Goal: Task Accomplishment & Management: Use online tool/utility

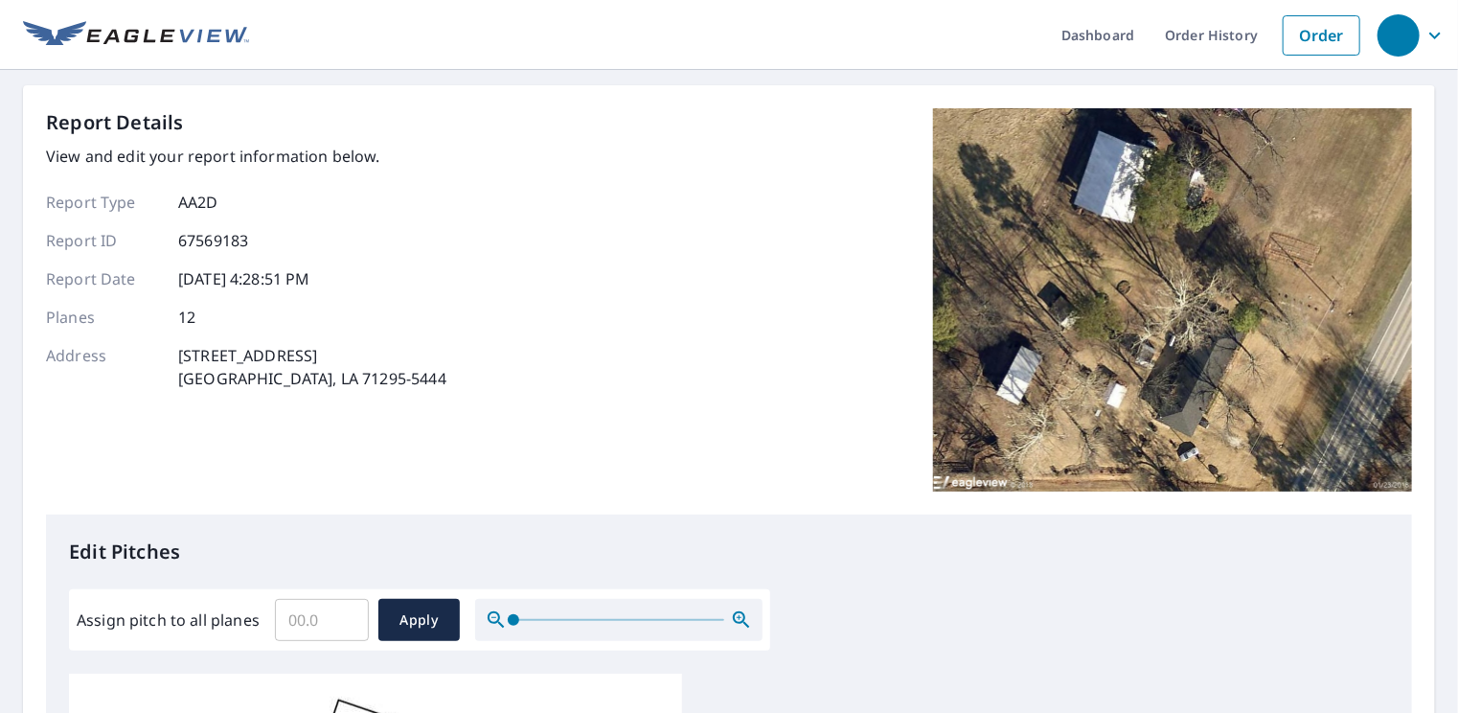
click at [315, 616] on input "Assign pitch to all planes" at bounding box center [322, 620] width 94 height 54
type input "3"
click at [425, 618] on span "Apply" at bounding box center [419, 620] width 51 height 24
type input "3"
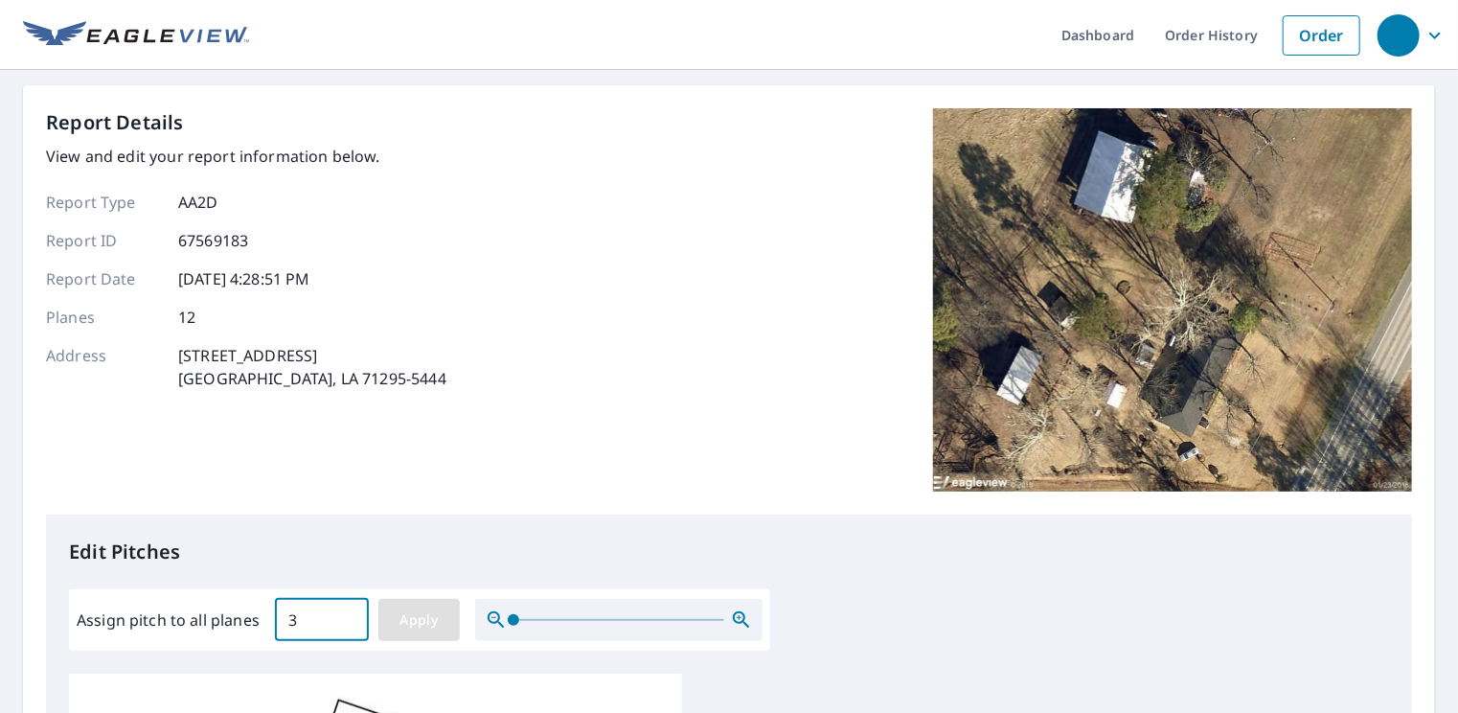
type input "3"
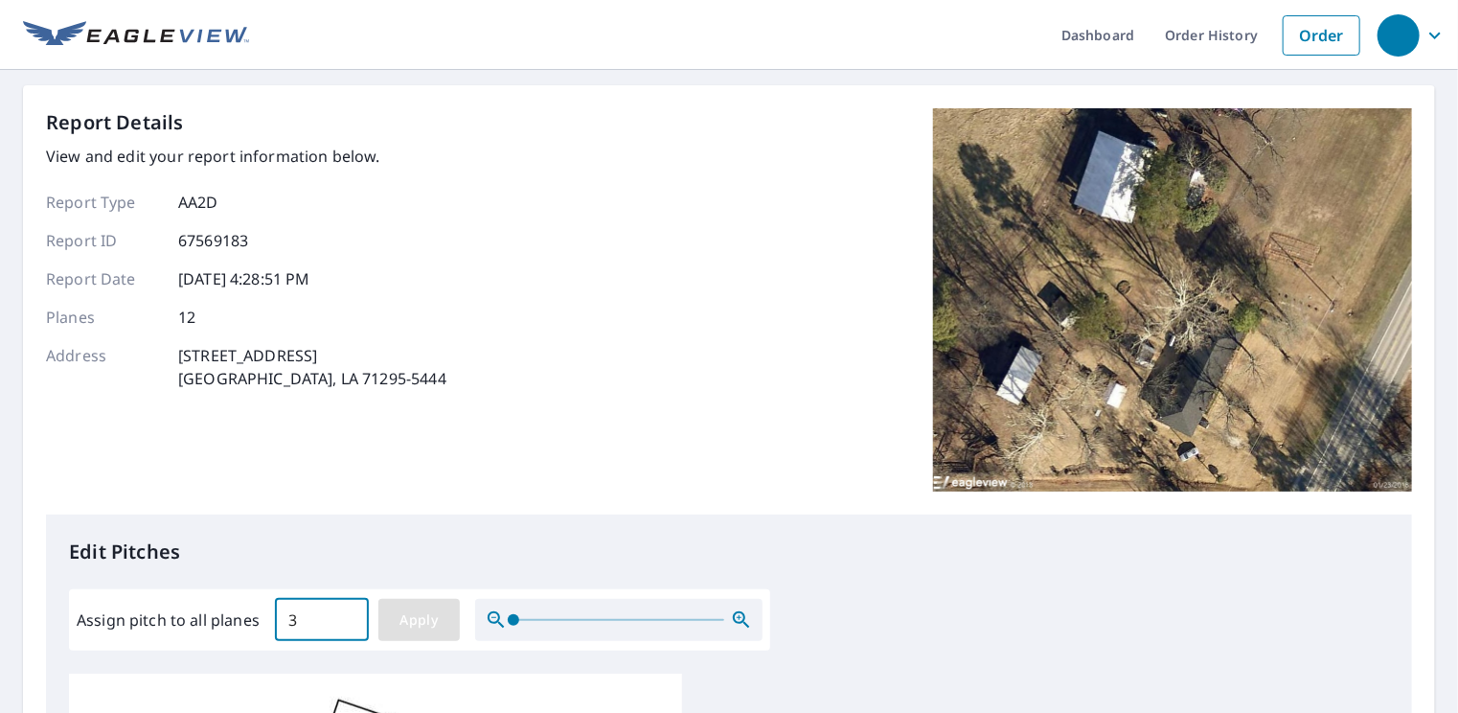
type input "3"
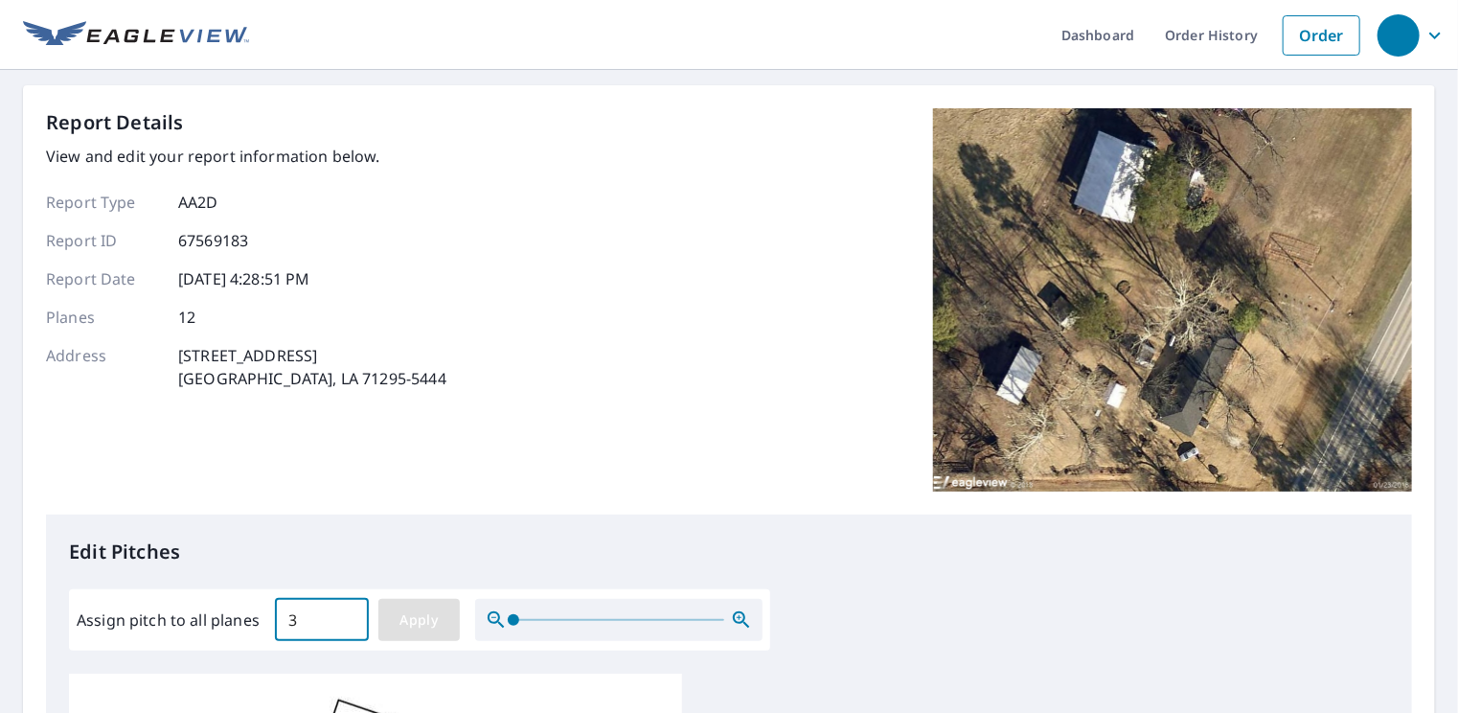
type input "3"
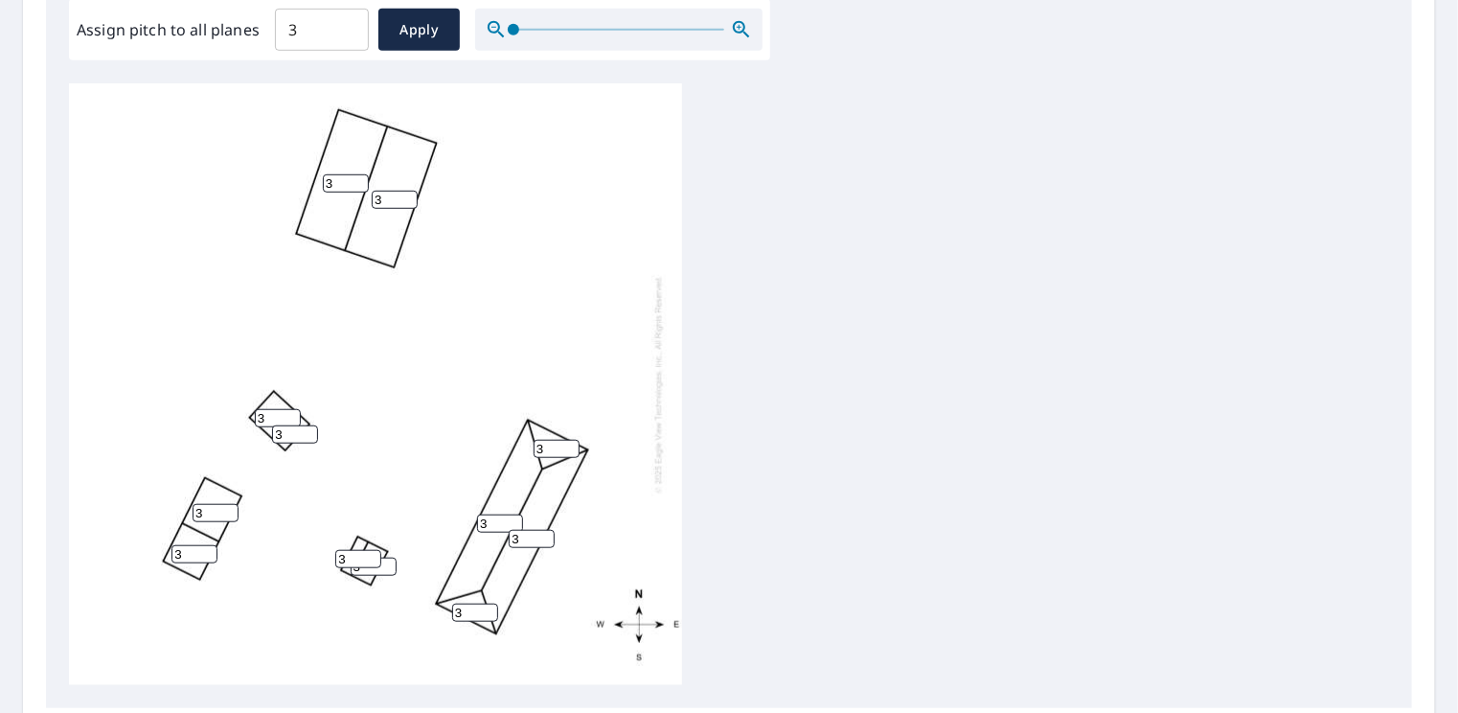
scroll to position [803, 0]
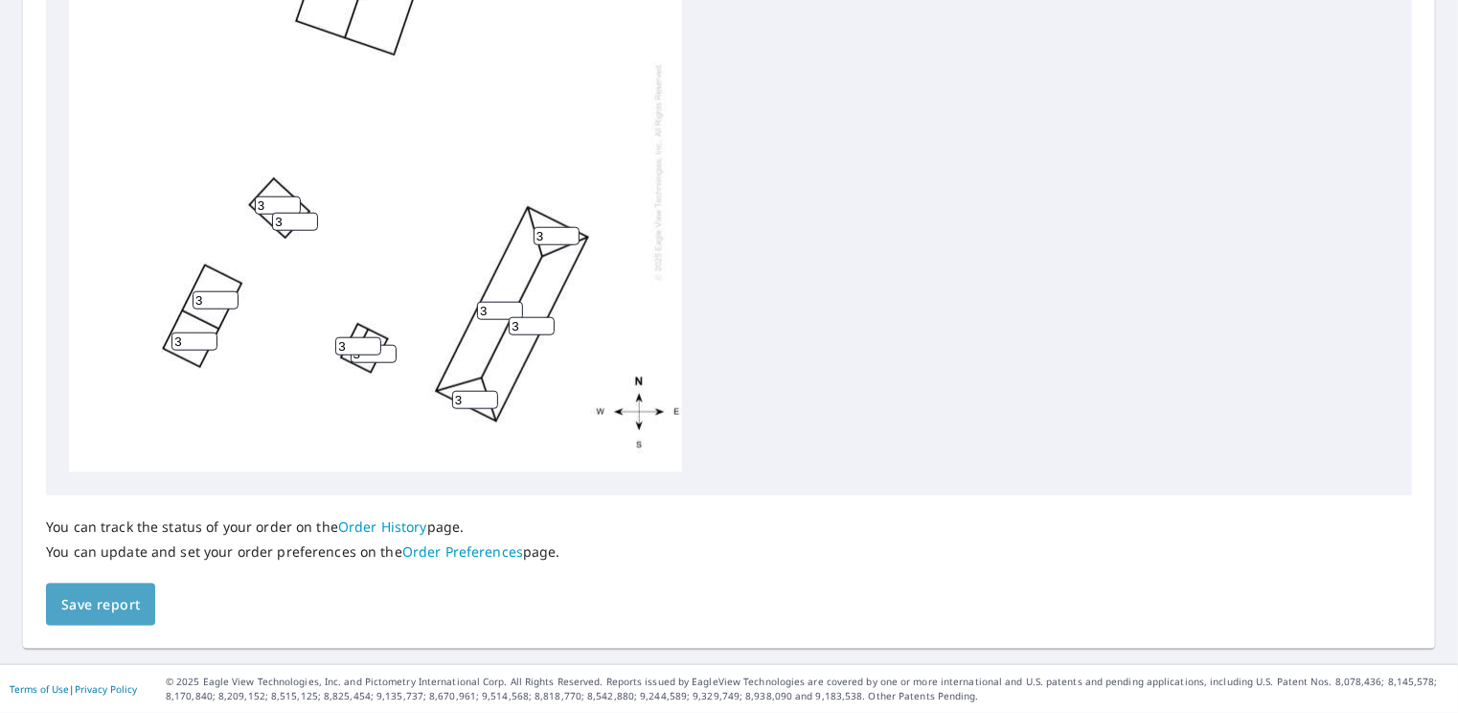
click at [141, 596] on button "Save report" at bounding box center [100, 604] width 109 height 43
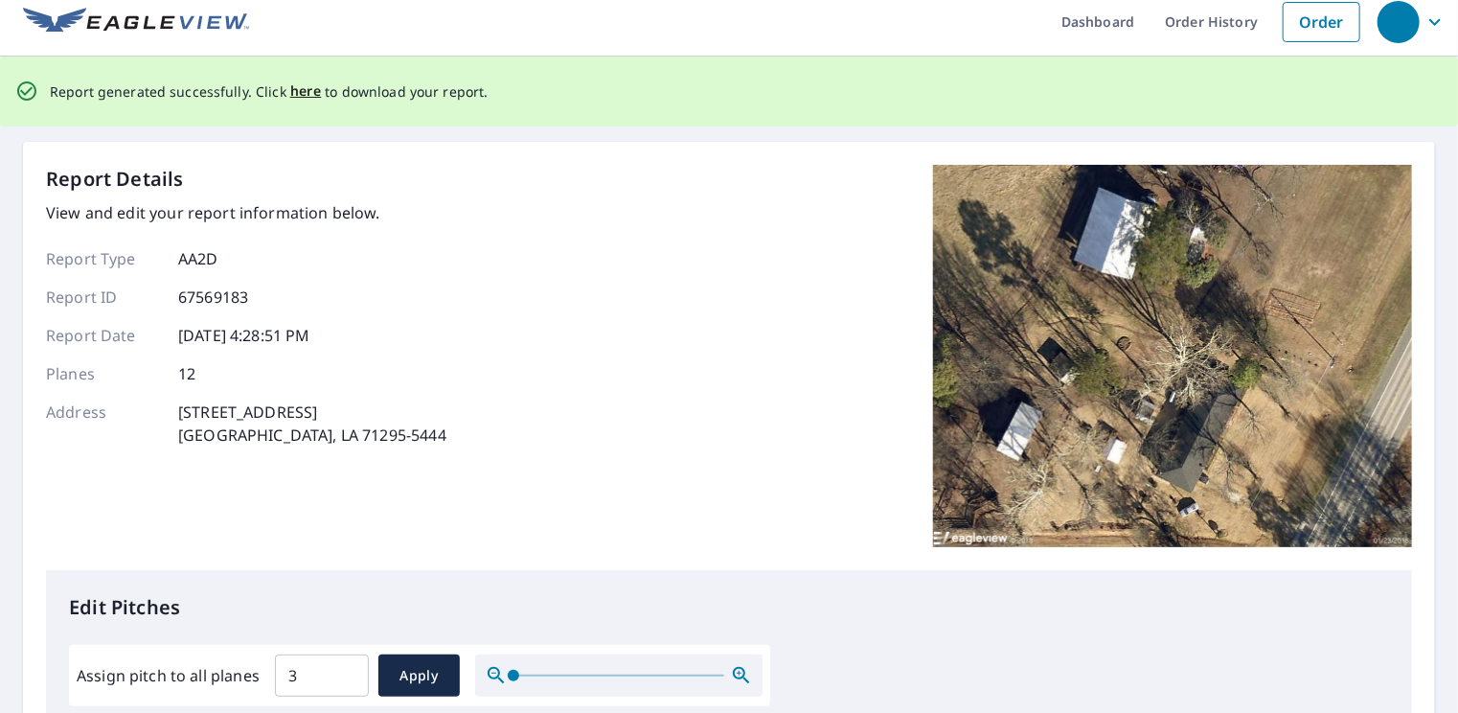
scroll to position [0, 0]
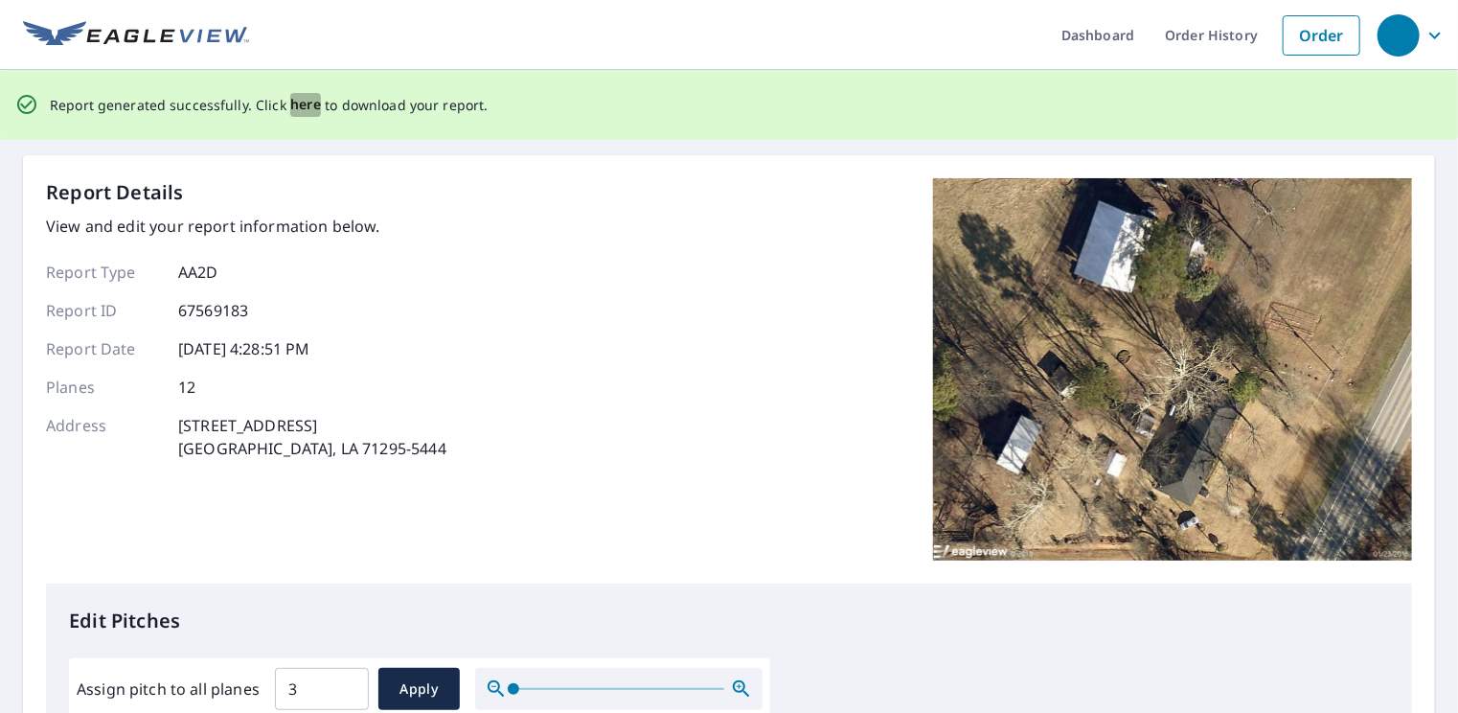
click at [299, 104] on span "here" at bounding box center [306, 105] width 32 height 24
